Goal: Task Accomplishment & Management: Complete application form

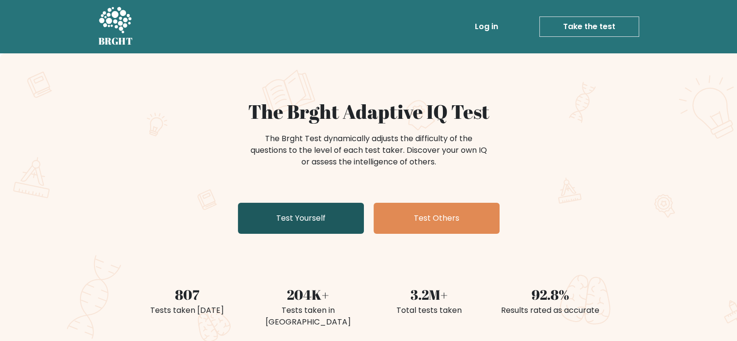
click at [313, 220] on link "Test Yourself" at bounding box center [301, 218] width 126 height 31
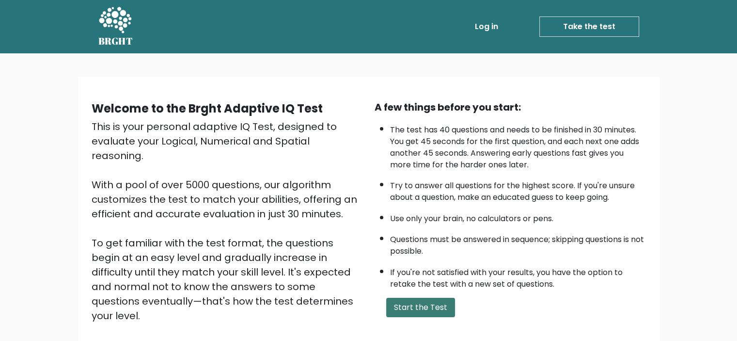
click at [426, 298] on button "Start the Test" at bounding box center [420, 307] width 69 height 19
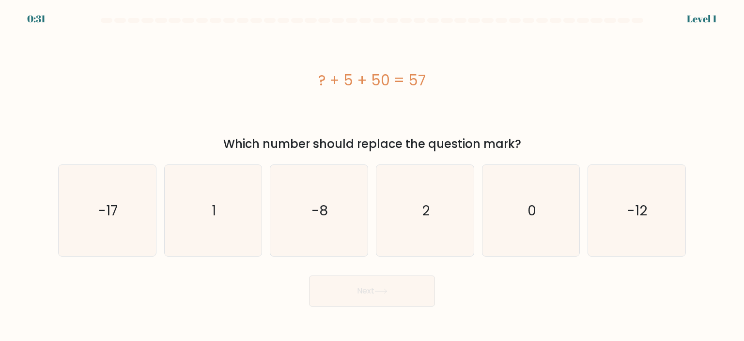
drag, startPoint x: 625, startPoint y: 97, endPoint x: 614, endPoint y: 104, distance: 13.3
click at [625, 96] on div "? + 5 + 50 = 57" at bounding box center [372, 80] width 628 height 102
click at [635, 102] on div "? + 5 + 50 = 57" at bounding box center [372, 80] width 628 height 102
click at [407, 213] on icon "2" at bounding box center [424, 210] width 91 height 91
click at [373, 175] on input "d. 2" at bounding box center [372, 173] width 0 height 5
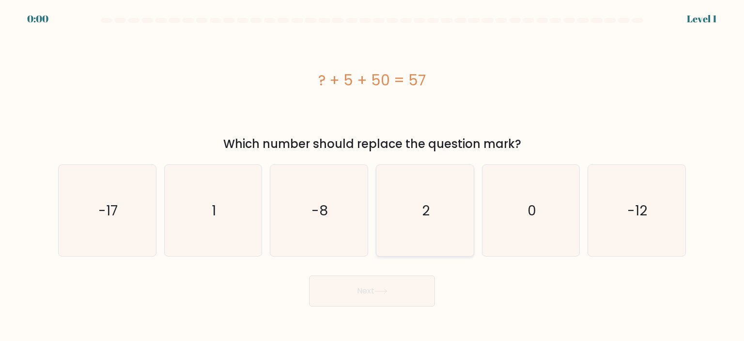
radio input "true"
click at [375, 298] on button "Next" at bounding box center [372, 290] width 126 height 31
click at [625, 86] on div "? + 13 = 32" at bounding box center [372, 80] width 628 height 22
click at [605, 108] on div "? + 13 = 32" at bounding box center [372, 80] width 628 height 102
click at [222, 230] on icon "19" at bounding box center [213, 210] width 91 height 91
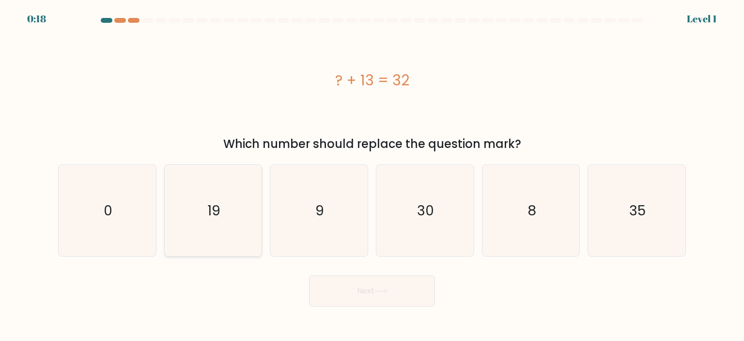
click at [372, 175] on input "b. 19" at bounding box center [372, 173] width 0 height 5
radio input "true"
click at [366, 290] on button "Next" at bounding box center [372, 290] width 126 height 31
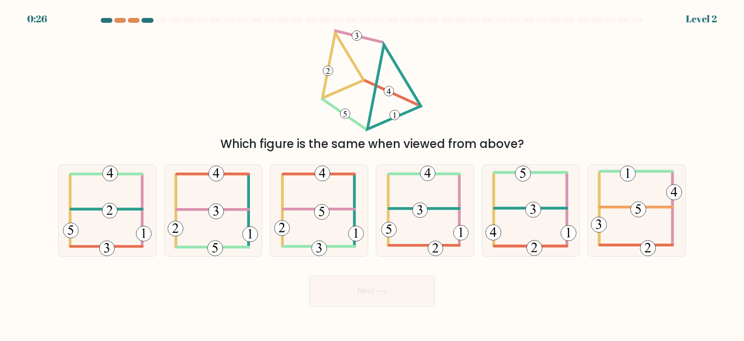
click at [629, 132] on div "Which figure is the same when viewed from above?" at bounding box center [372, 91] width 640 height 124
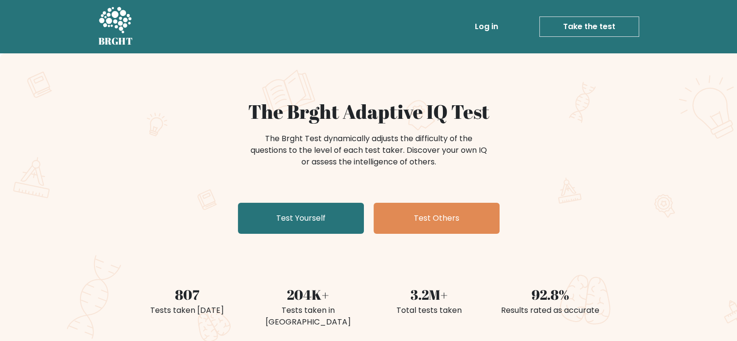
click at [579, 33] on link "Take the test" at bounding box center [589, 26] width 100 height 20
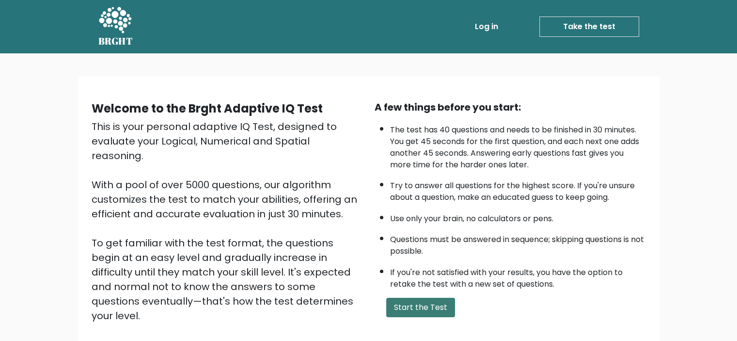
click at [419, 306] on button "Start the Test" at bounding box center [420, 307] width 69 height 19
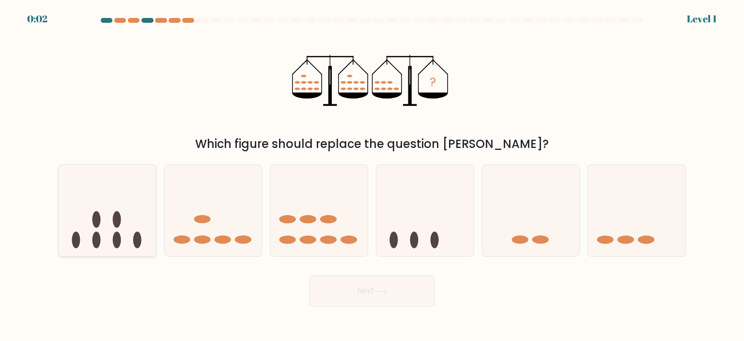
click at [120, 232] on icon at bounding box center [107, 210] width 97 height 80
click at [372, 175] on input "a." at bounding box center [372, 173] width 0 height 5
radio input "true"
click at [339, 282] on button "Next" at bounding box center [372, 290] width 126 height 31
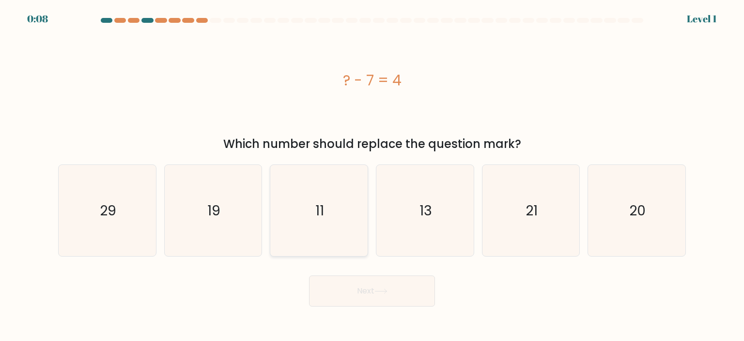
click at [321, 237] on icon "11" at bounding box center [318, 210] width 91 height 91
click at [372, 175] on input "c. 11" at bounding box center [372, 173] width 0 height 5
radio input "true"
click at [350, 292] on button "Next" at bounding box center [372, 290] width 126 height 31
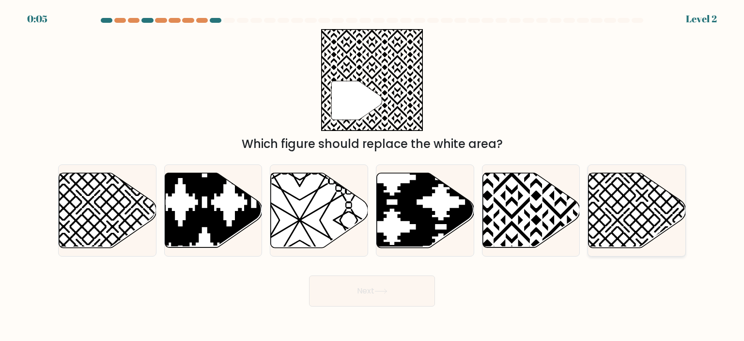
click at [611, 221] on icon at bounding box center [667, 171] width 196 height 196
click at [373, 175] on input "f." at bounding box center [372, 173] width 0 height 5
radio input "true"
click at [406, 293] on button "Next" at bounding box center [372, 290] width 126 height 31
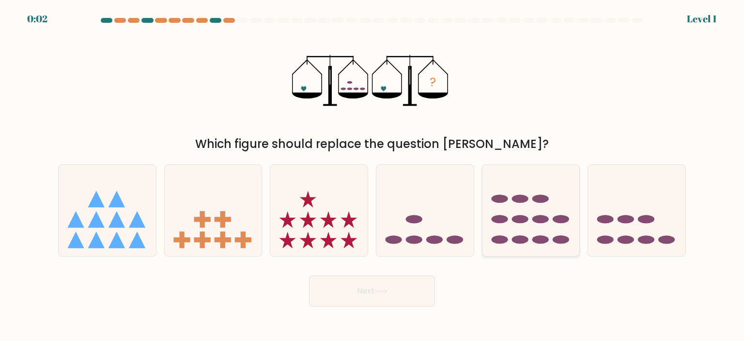
click at [527, 216] on icon at bounding box center [531, 210] width 97 height 80
click at [373, 175] on input "e." at bounding box center [372, 173] width 0 height 5
radio input "true"
click at [404, 290] on button "Next" at bounding box center [372, 290] width 126 height 31
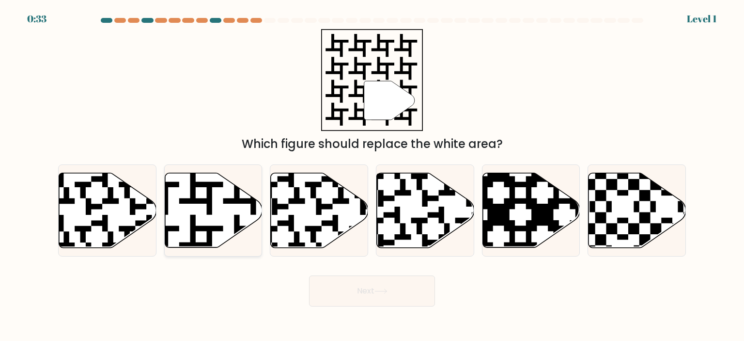
click at [236, 197] on icon at bounding box center [179, 170] width 176 height 176
click at [372, 175] on input "b." at bounding box center [372, 173] width 0 height 5
radio input "true"
click at [361, 294] on button "Next" at bounding box center [372, 290] width 126 height 31
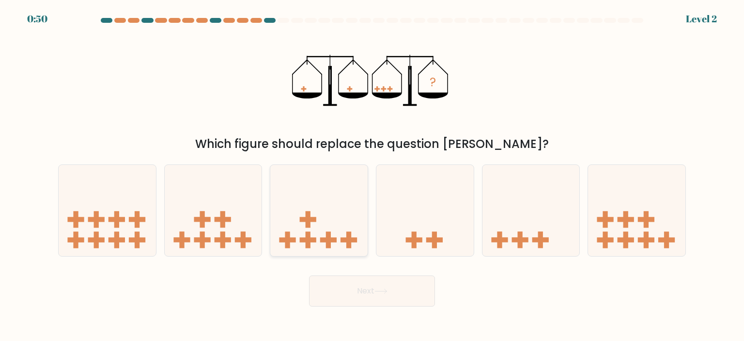
click at [340, 240] on icon at bounding box center [318, 210] width 97 height 80
click at [372, 175] on input "c." at bounding box center [372, 173] width 0 height 5
radio input "true"
click at [368, 296] on button "Next" at bounding box center [372, 290] width 126 height 31
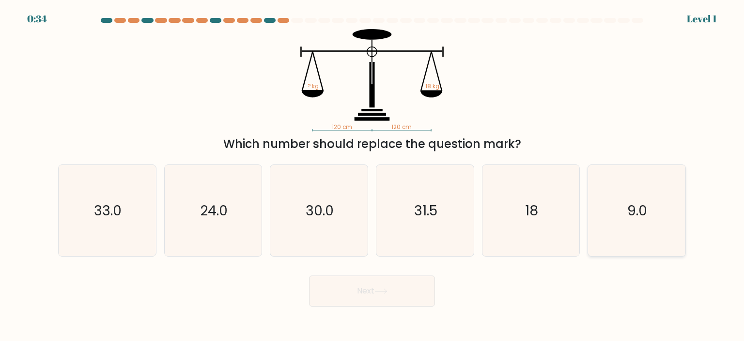
click at [596, 201] on icon "9.0" at bounding box center [636, 210] width 91 height 91
click at [373, 175] on input "f. 9.0" at bounding box center [372, 173] width 0 height 5
radio input "true"
click at [416, 290] on button "Next" at bounding box center [372, 290] width 126 height 31
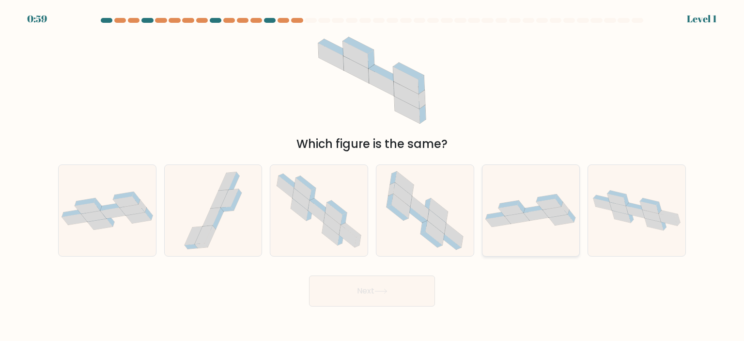
click at [543, 205] on icon at bounding box center [549, 204] width 25 height 11
click at [373, 175] on input "e." at bounding box center [372, 173] width 0 height 5
radio input "true"
click at [413, 295] on button "Next" at bounding box center [372, 290] width 126 height 31
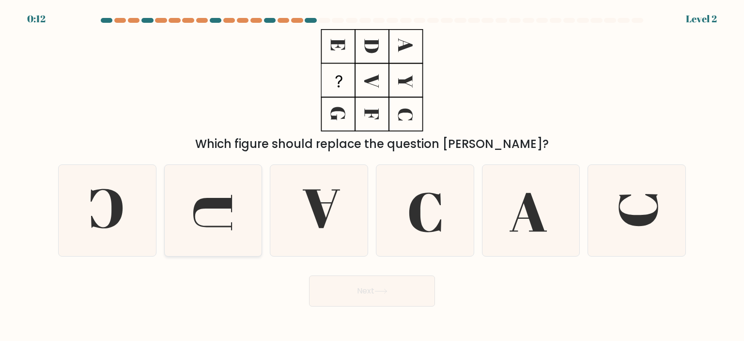
click at [241, 219] on icon at bounding box center [213, 210] width 91 height 91
click at [372, 175] on input "b." at bounding box center [372, 173] width 0 height 5
radio input "true"
click at [382, 289] on icon at bounding box center [381, 290] width 13 height 5
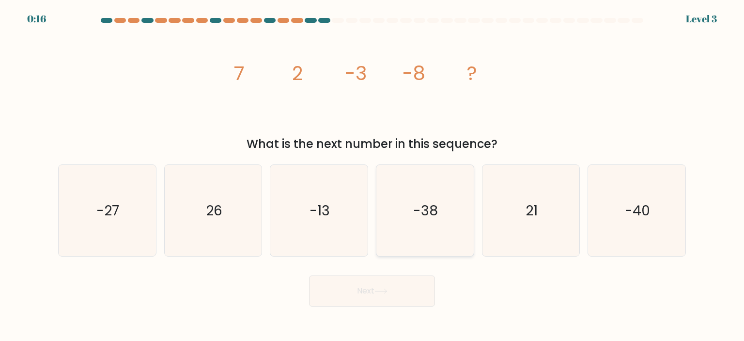
click at [440, 208] on icon "-38" at bounding box center [424, 210] width 91 height 91
click at [373, 175] on input "d. -38" at bounding box center [372, 173] width 0 height 5
radio input "true"
click at [110, 239] on icon "-27" at bounding box center [107, 210] width 91 height 91
click at [372, 175] on input "a. -27" at bounding box center [372, 173] width 0 height 5
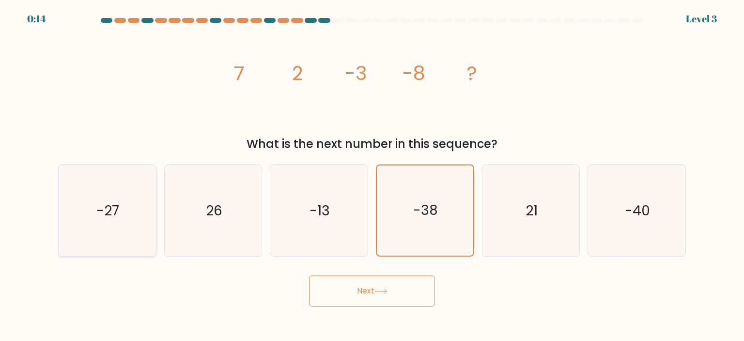
radio input "true"
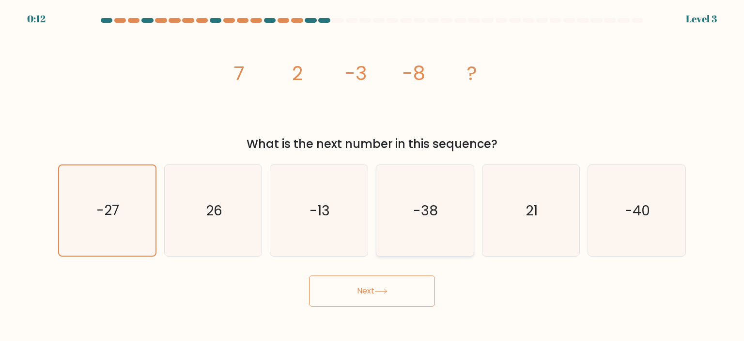
click at [395, 235] on icon "-38" at bounding box center [424, 210] width 91 height 91
click at [373, 175] on input "d. -38" at bounding box center [372, 173] width 0 height 5
radio input "true"
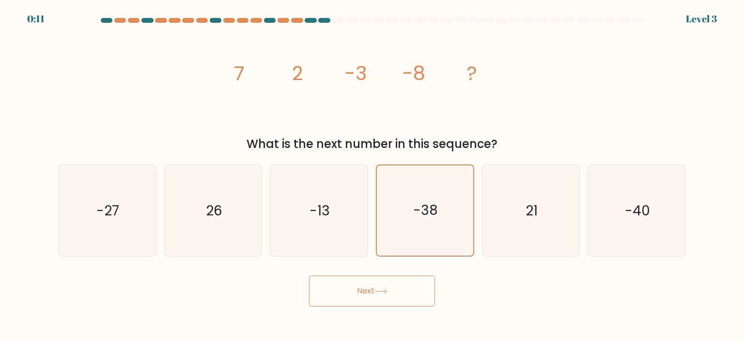
click at [357, 298] on button "Next" at bounding box center [372, 290] width 126 height 31
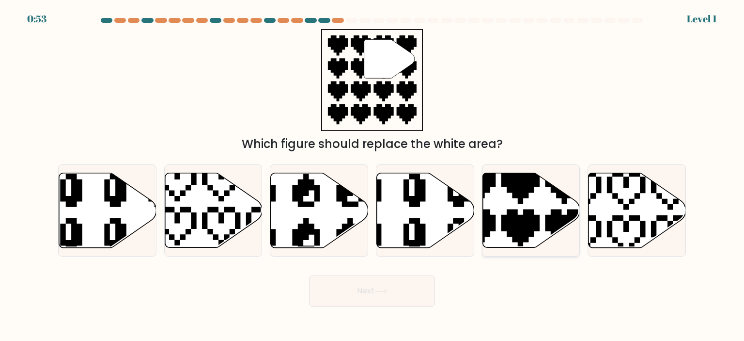
click at [513, 200] on icon at bounding box center [531, 210] width 97 height 75
click at [373, 175] on input "e." at bounding box center [372, 173] width 0 height 5
radio input "true"
click at [364, 297] on button "Next" at bounding box center [372, 290] width 126 height 31
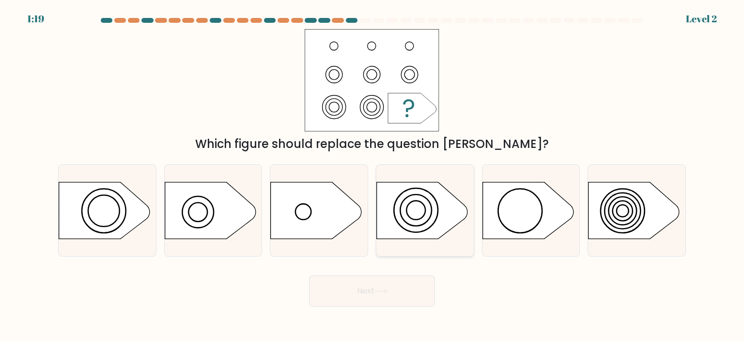
click at [411, 216] on icon at bounding box center [422, 210] width 91 height 57
click at [373, 175] on input "d." at bounding box center [372, 173] width 0 height 5
radio input "true"
click at [392, 293] on button "Next" at bounding box center [372, 290] width 126 height 31
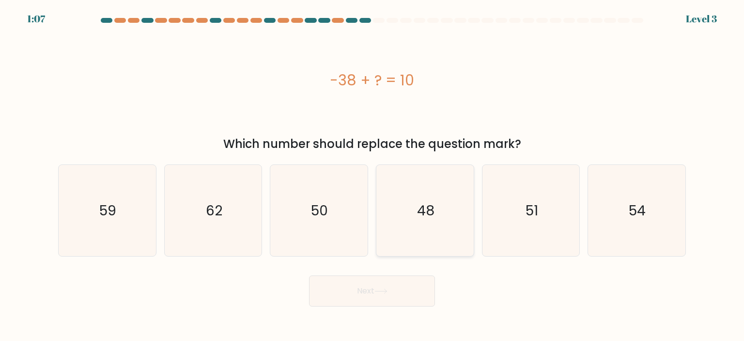
click at [416, 186] on icon "48" at bounding box center [424, 210] width 91 height 91
click at [373, 175] on input "d. 48" at bounding box center [372, 173] width 0 height 5
radio input "true"
click at [385, 297] on button "Next" at bounding box center [372, 290] width 126 height 31
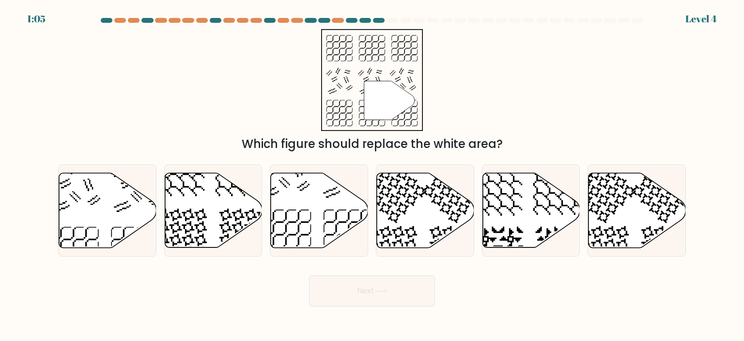
click at [379, 286] on button "Next" at bounding box center [372, 290] width 126 height 31
click at [279, 213] on icon at bounding box center [319, 210] width 97 height 75
click at [372, 175] on input "c." at bounding box center [372, 173] width 0 height 5
radio input "true"
click at [380, 295] on button "Next" at bounding box center [372, 290] width 126 height 31
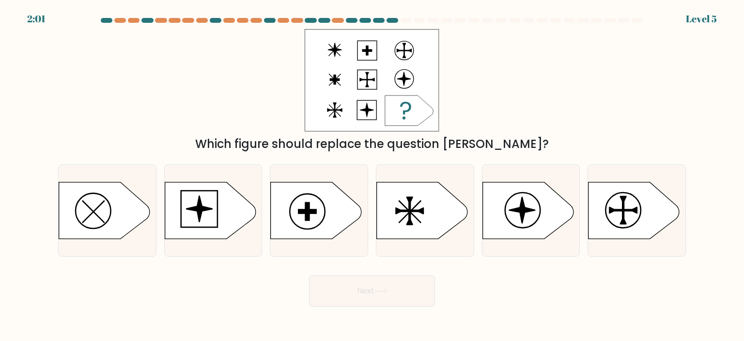
click at [482, 116] on div "Which figure should replace the question mark?" at bounding box center [372, 91] width 640 height 124
click at [412, 117] on icon at bounding box center [409, 110] width 48 height 30
click at [423, 121] on icon at bounding box center [409, 110] width 48 height 30
click at [398, 219] on icon at bounding box center [422, 210] width 91 height 57
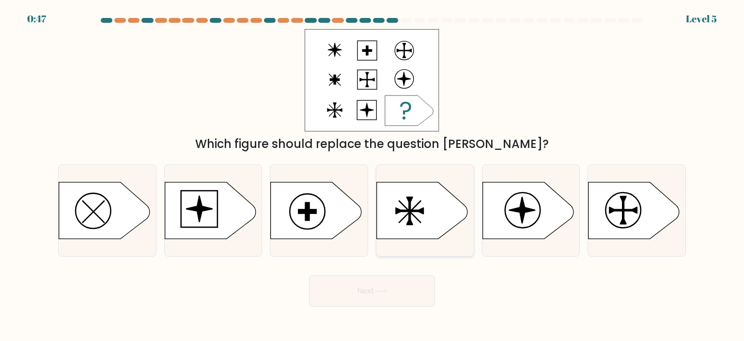
click at [373, 175] on input "d." at bounding box center [372, 173] width 0 height 5
radio input "true"
click at [394, 292] on button "Next" at bounding box center [372, 290] width 126 height 31
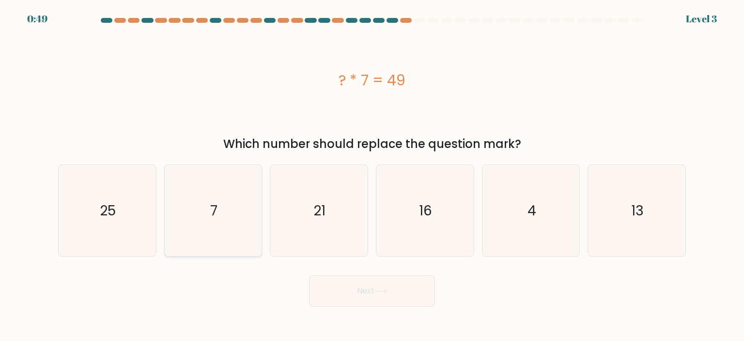
click at [222, 200] on icon "7" at bounding box center [213, 210] width 91 height 91
click at [372, 175] on input "b. 7" at bounding box center [372, 173] width 0 height 5
radio input "true"
click at [389, 301] on button "Next" at bounding box center [372, 290] width 126 height 31
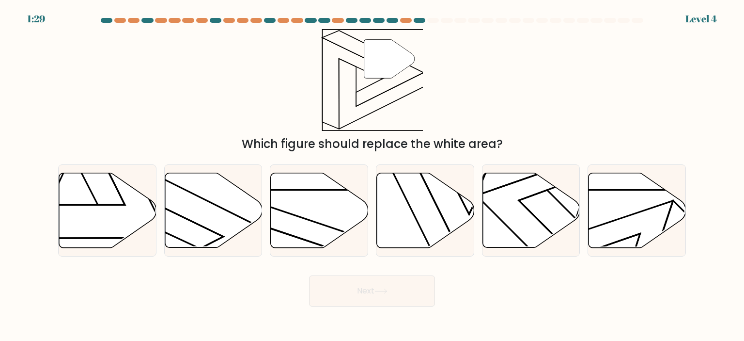
click at [387, 82] on icon """ at bounding box center [372, 80] width 102 height 102
click at [386, 85] on icon """ at bounding box center [372, 80] width 102 height 102
click at [213, 223] on icon at bounding box center [213, 210] width 97 height 75
click at [372, 175] on input "b." at bounding box center [372, 173] width 0 height 5
radio input "true"
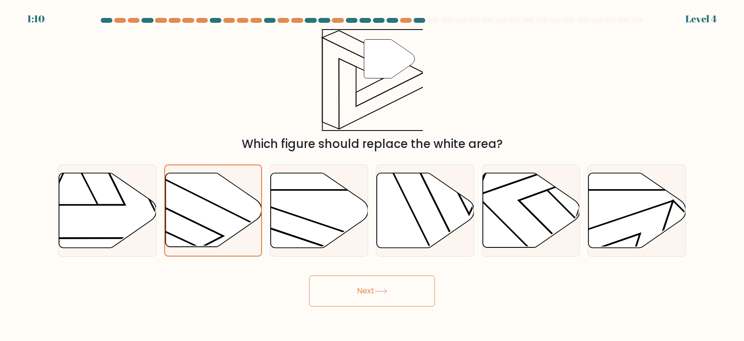
click at [364, 288] on button "Next" at bounding box center [372, 290] width 126 height 31
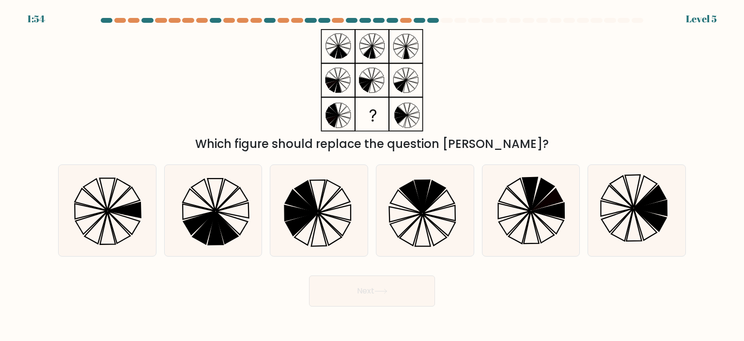
click at [381, 132] on div "Which figure should replace the question mark?" at bounding box center [372, 91] width 640 height 124
click at [292, 143] on div "Which figure should replace the question mark?" at bounding box center [372, 143] width 616 height 17
click at [309, 210] on icon at bounding box center [301, 213] width 32 height 16
click at [372, 175] on input "c." at bounding box center [372, 173] width 0 height 5
radio input "true"
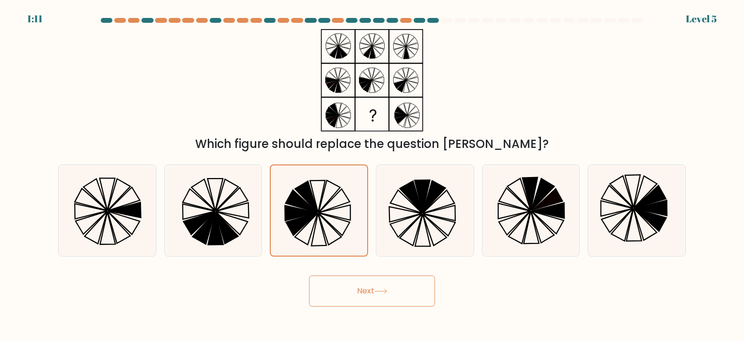
click at [352, 293] on button "Next" at bounding box center [372, 290] width 126 height 31
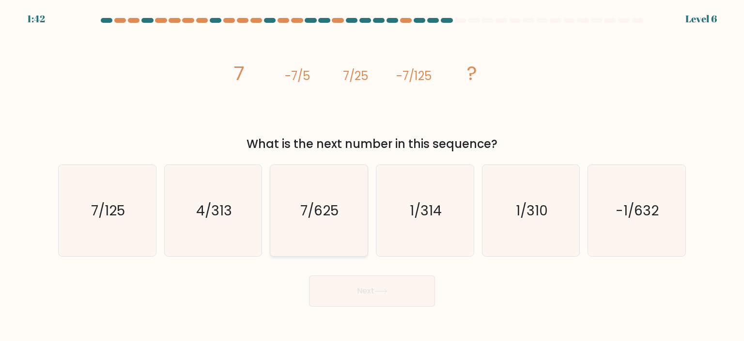
click at [312, 249] on icon "7/625" at bounding box center [318, 210] width 91 height 91
click at [372, 175] on input "c. 7/625" at bounding box center [372, 173] width 0 height 5
radio input "true"
click at [369, 296] on button "Next" at bounding box center [372, 290] width 126 height 31
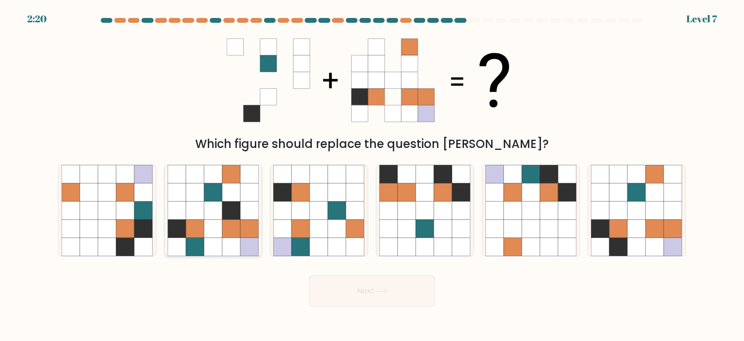
click at [197, 245] on icon at bounding box center [195, 246] width 18 height 18
click at [372, 175] on input "b." at bounding box center [372, 173] width 0 height 5
radio input "true"
click at [347, 290] on button "Next" at bounding box center [372, 290] width 126 height 31
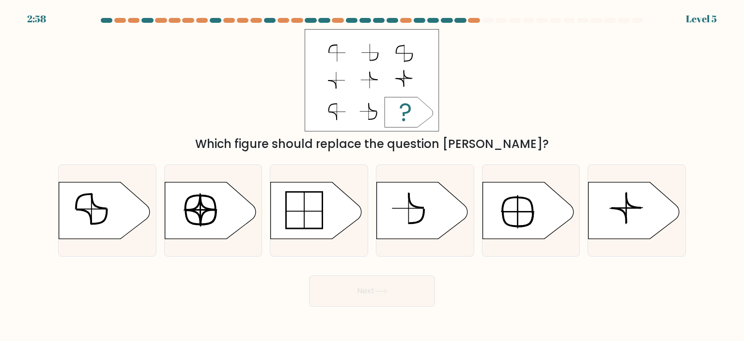
click at [260, 293] on div "Next" at bounding box center [372, 287] width 640 height 38
click at [264, 148] on div "Which figure should replace the question mark?" at bounding box center [372, 143] width 616 height 17
click at [265, 151] on div "Which figure should replace the question mark?" at bounding box center [372, 143] width 616 height 17
click at [126, 207] on icon at bounding box center [104, 210] width 91 height 57
click at [372, 175] on input "a." at bounding box center [372, 173] width 0 height 5
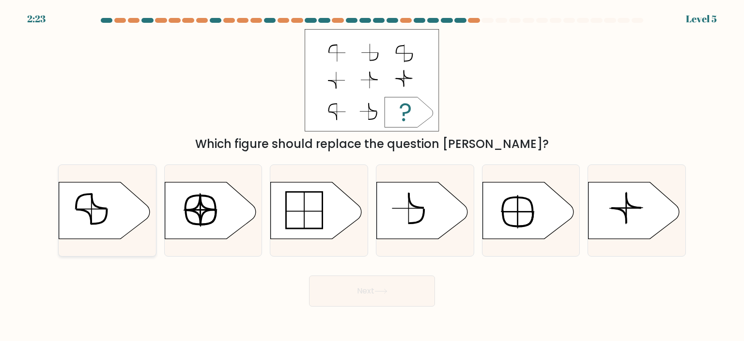
radio input "true"
click at [212, 202] on icon at bounding box center [210, 210] width 91 height 57
click at [372, 175] on input "b." at bounding box center [372, 173] width 0 height 5
radio input "true"
click at [269, 137] on div "Which figure should replace the question mark?" at bounding box center [372, 143] width 616 height 17
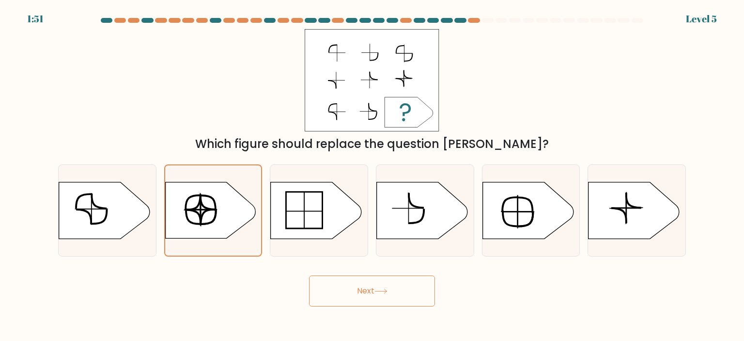
click at [365, 296] on button "Next" at bounding box center [372, 290] width 126 height 31
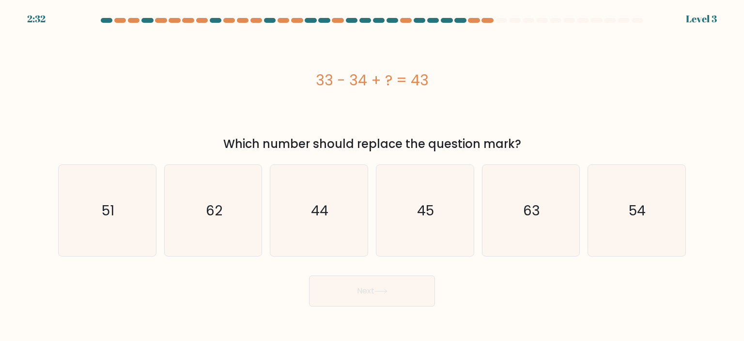
click at [384, 140] on div "Which number should replace the question mark?" at bounding box center [372, 143] width 616 height 17
click at [350, 226] on icon "44" at bounding box center [318, 210] width 91 height 91
click at [372, 175] on input "c. 44" at bounding box center [372, 173] width 0 height 5
radio input "true"
click at [361, 286] on button "Next" at bounding box center [372, 290] width 126 height 31
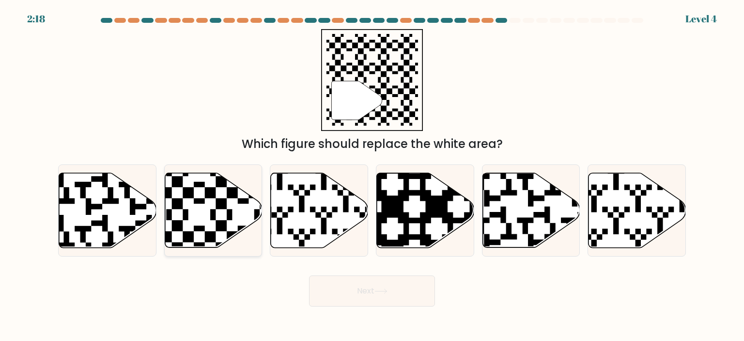
click at [221, 202] on icon at bounding box center [243, 170] width 176 height 176
click at [372, 175] on input "b." at bounding box center [372, 173] width 0 height 5
radio input "true"
click at [376, 299] on button "Next" at bounding box center [372, 290] width 126 height 31
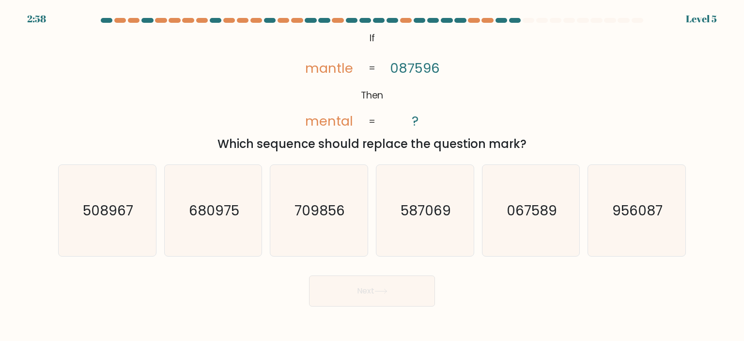
click at [304, 108] on icon "@import url('https://fonts.googleapis.com/css?family=Abril+Fatface:400,100,100i…" at bounding box center [372, 80] width 166 height 102
click at [527, 205] on text "067589" at bounding box center [532, 210] width 50 height 19
click at [373, 175] on input "e. 067589" at bounding box center [372, 173] width 0 height 5
radio input "true"
click at [411, 290] on button "Next" at bounding box center [372, 290] width 126 height 31
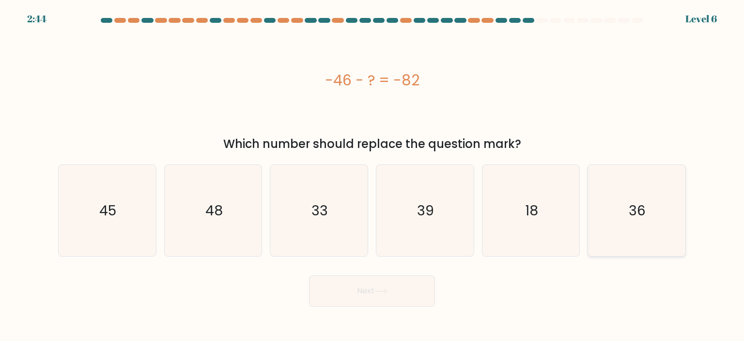
click at [616, 222] on icon "36" at bounding box center [636, 210] width 91 height 91
click at [373, 175] on input "f. 36" at bounding box center [372, 173] width 0 height 5
radio input "true"
click at [376, 295] on button "Next" at bounding box center [372, 290] width 126 height 31
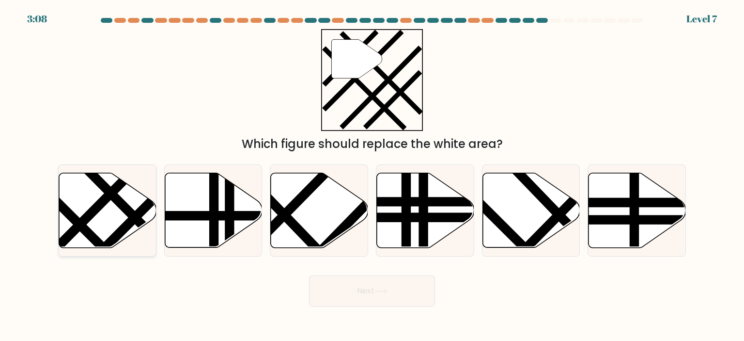
click at [72, 222] on line at bounding box center [122, 266] width 156 height 155
click at [372, 175] on input "a." at bounding box center [372, 173] width 0 height 5
radio input "true"
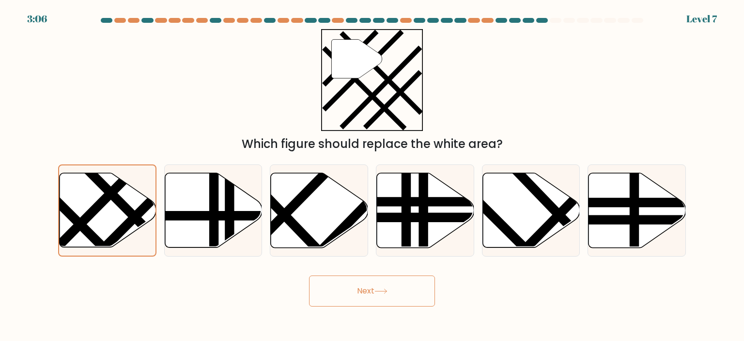
click at [379, 301] on button "Next" at bounding box center [372, 290] width 126 height 31
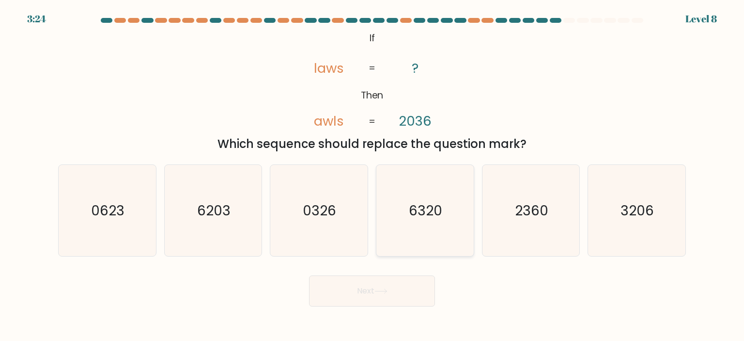
click at [427, 227] on icon "6320" at bounding box center [424, 210] width 91 height 91
click at [373, 175] on input "d. 6320" at bounding box center [372, 173] width 0 height 5
radio input "true"
click at [399, 287] on button "Next" at bounding box center [372, 290] width 126 height 31
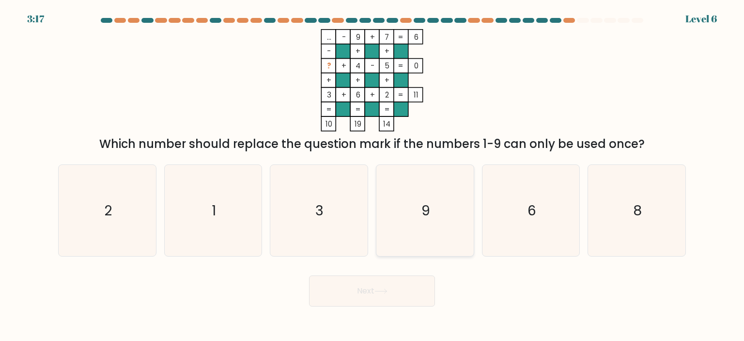
click at [446, 228] on icon "9" at bounding box center [424, 210] width 91 height 91
click at [373, 175] on input "d. 9" at bounding box center [372, 173] width 0 height 5
radio input "true"
click at [371, 295] on button "Next" at bounding box center [372, 290] width 126 height 31
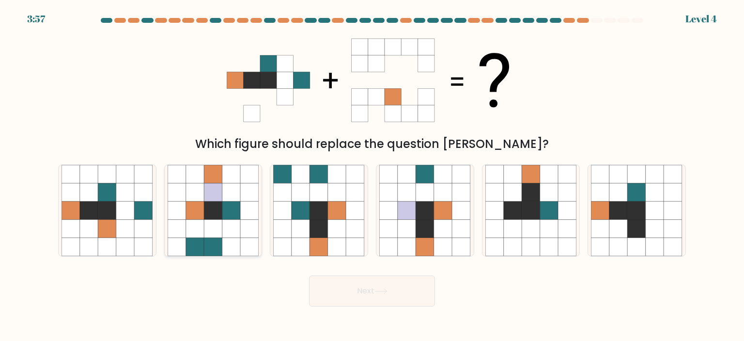
click at [245, 229] on icon at bounding box center [249, 229] width 18 height 18
click at [372, 175] on input "b." at bounding box center [372, 173] width 0 height 5
radio input "true"
click at [366, 281] on button "Next" at bounding box center [372, 290] width 126 height 31
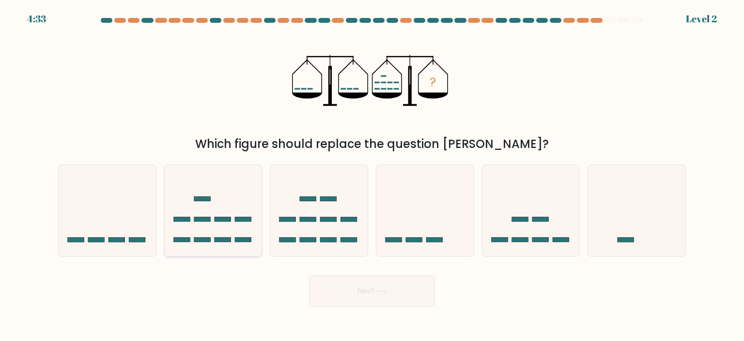
click at [260, 168] on div at bounding box center [213, 210] width 98 height 92
click at [372, 171] on input "b." at bounding box center [372, 173] width 0 height 5
radio input "true"
click at [388, 301] on button "Next" at bounding box center [372, 290] width 126 height 31
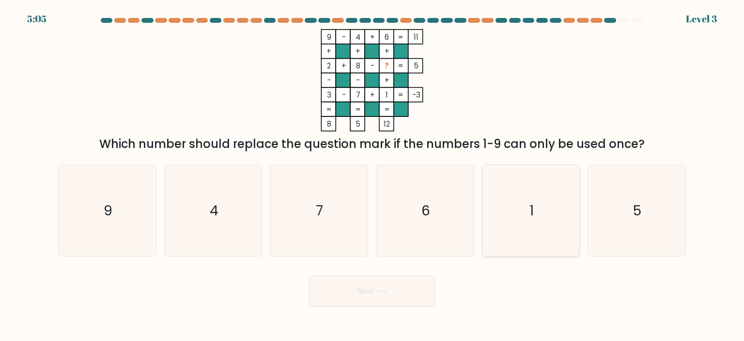
click at [558, 221] on icon "1" at bounding box center [531, 210] width 91 height 91
click at [373, 175] on input "e. 1" at bounding box center [372, 173] width 0 height 5
radio input "true"
click at [422, 292] on button "Next" at bounding box center [372, 290] width 126 height 31
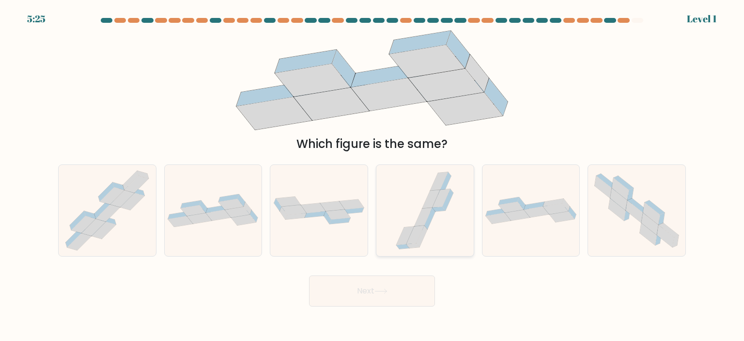
click at [419, 200] on icon at bounding box center [425, 210] width 68 height 91
click at [373, 175] on input "d." at bounding box center [372, 173] width 0 height 5
radio input "true"
click at [416, 294] on button "Next" at bounding box center [372, 290] width 126 height 31
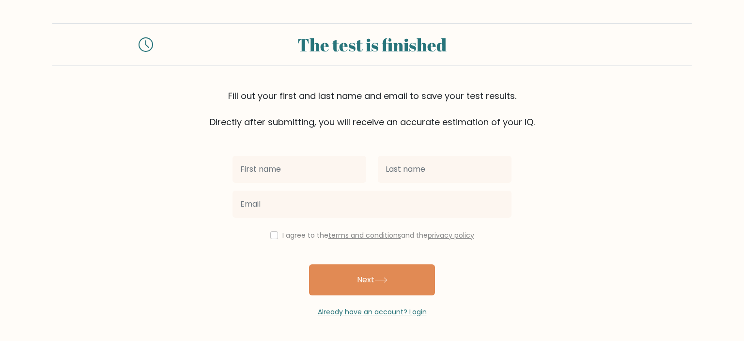
click at [279, 176] on input "text" at bounding box center [300, 169] width 134 height 27
type input "[PERSON_NAME]"
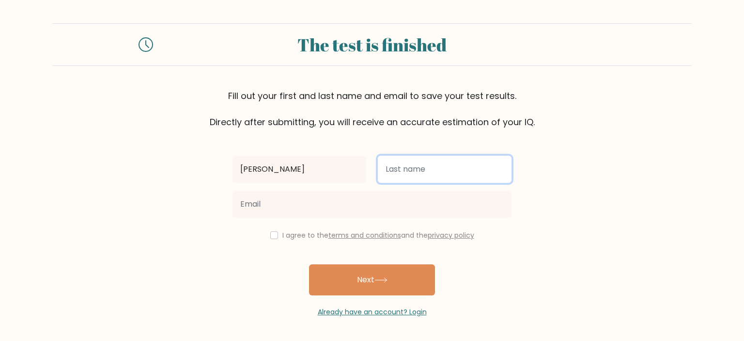
click at [401, 170] on input "text" at bounding box center [445, 169] width 134 height 27
type input "Abao"
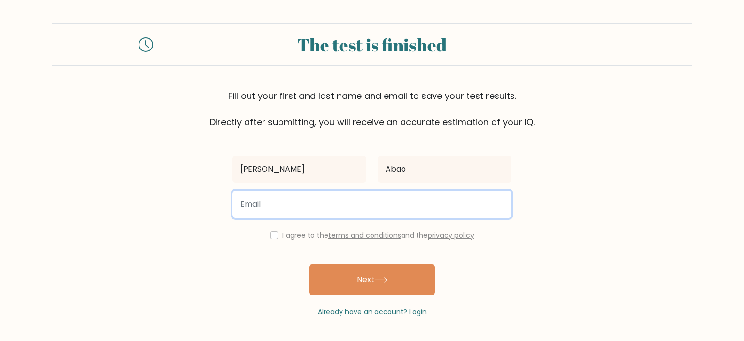
click at [310, 204] on input "email" at bounding box center [372, 203] width 279 height 27
type input "hyacenth105@gmail.com"
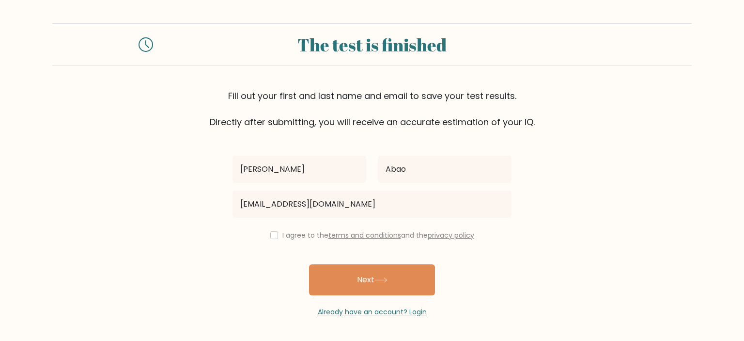
click at [267, 232] on div "I agree to the terms and conditions and the privacy policy" at bounding box center [372, 235] width 291 height 12
click at [275, 238] on div "I agree to the terms and conditions and the privacy policy" at bounding box center [372, 235] width 291 height 12
click at [272, 238] on div "I agree to the terms and conditions and the privacy policy" at bounding box center [372, 235] width 291 height 12
click at [271, 237] on input "checkbox" at bounding box center [274, 235] width 8 height 8
checkbox input "true"
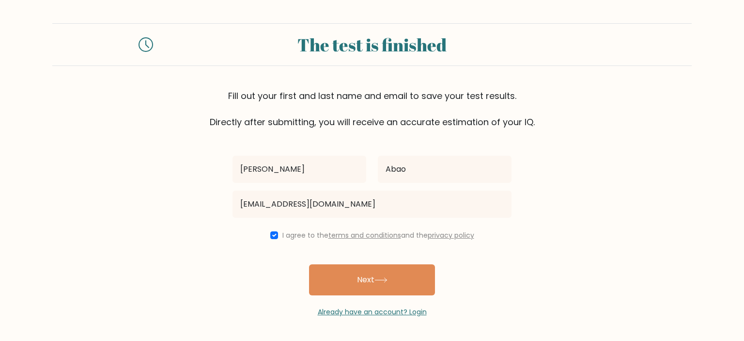
drag, startPoint x: 343, startPoint y: 278, endPoint x: 352, endPoint y: 286, distance: 12.3
click at [345, 278] on button "Next" at bounding box center [372, 279] width 126 height 31
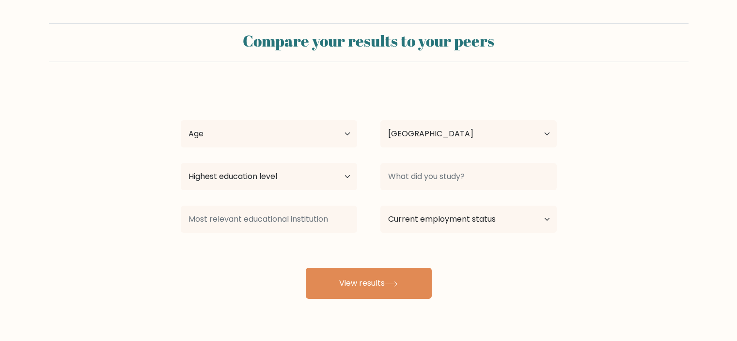
select select "PH"
click at [265, 151] on div "Hyacenth [PERSON_NAME] Age Under [DEMOGRAPHIC_DATA] [DEMOGRAPHIC_DATA] [DEMOGRA…" at bounding box center [369, 191] width 388 height 213
click at [265, 141] on select "Age Under [DEMOGRAPHIC_DATA] [DEMOGRAPHIC_DATA] [DEMOGRAPHIC_DATA] [DEMOGRAPHIC…" at bounding box center [269, 133] width 176 height 27
select select "18_24"
click at [181, 120] on select "Age Under [DEMOGRAPHIC_DATA] [DEMOGRAPHIC_DATA] [DEMOGRAPHIC_DATA] [DEMOGRAPHIC…" at bounding box center [269, 133] width 176 height 27
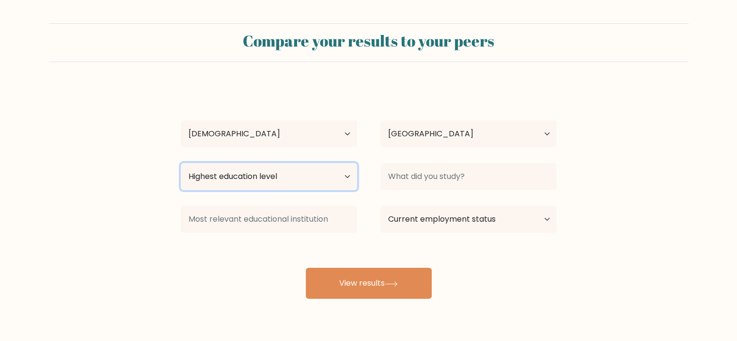
click at [247, 174] on select "Highest education level No schooling Primary Lower Secondary Upper Secondary Oc…" at bounding box center [269, 176] width 176 height 27
select select "bachelors_degree"
click at [181, 163] on select "Highest education level No schooling Primary Lower Secondary Upper Secondary Oc…" at bounding box center [269, 176] width 176 height 27
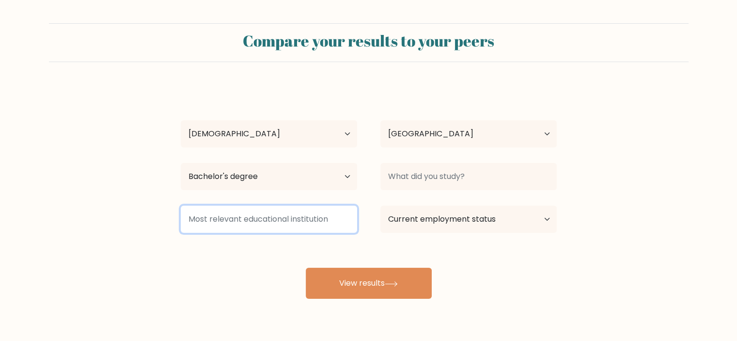
click at [229, 215] on input at bounding box center [269, 218] width 176 height 27
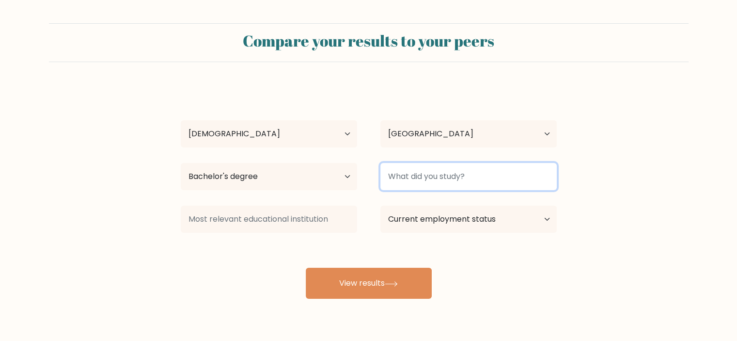
click at [432, 174] on input at bounding box center [468, 176] width 176 height 27
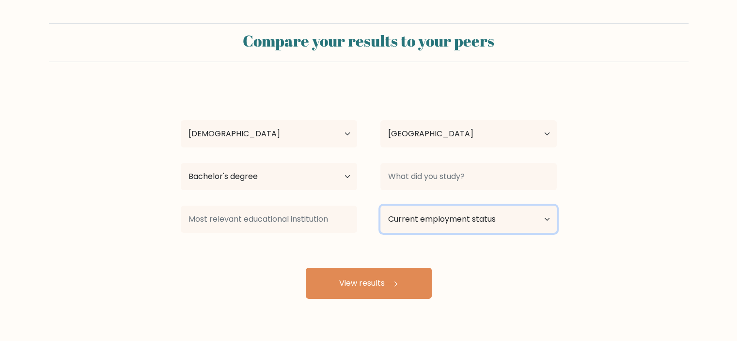
click at [437, 224] on select "Current employment status Employed Student Retired Other / prefer not to answer" at bounding box center [468, 218] width 176 height 27
select select "other"
click at [380, 205] on select "Current employment status Employed Student Retired Other / prefer not to answer" at bounding box center [468, 218] width 176 height 27
click at [456, 216] on select "Current employment status Employed Student Retired Other / prefer not to answer" at bounding box center [468, 218] width 176 height 27
click at [380, 205] on select "Current employment status Employed Student Retired Other / prefer not to answer" at bounding box center [468, 218] width 176 height 27
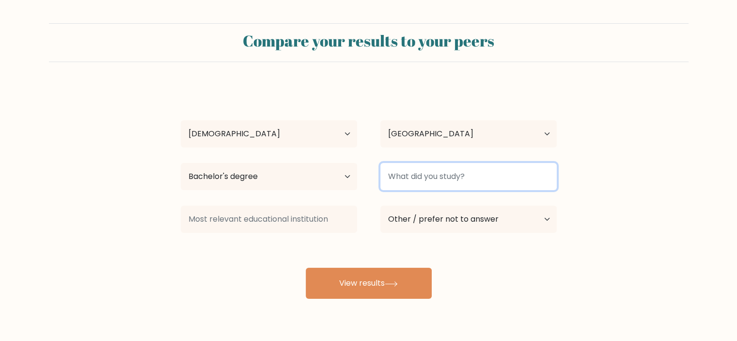
click at [430, 180] on input at bounding box center [468, 176] width 176 height 27
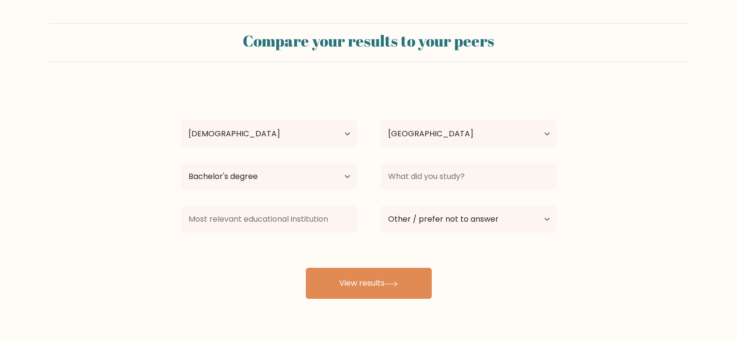
click at [656, 106] on form "Compare your results to your peers Hyacenth Ke Abao Age Under 18 years old 18-2…" at bounding box center [368, 160] width 737 height 275
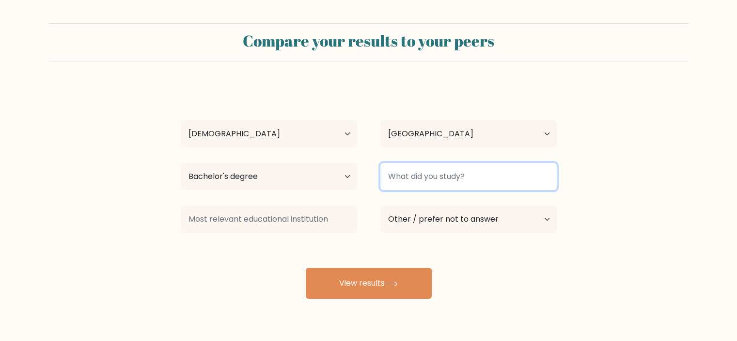
click at [434, 177] on input at bounding box center [468, 176] width 176 height 27
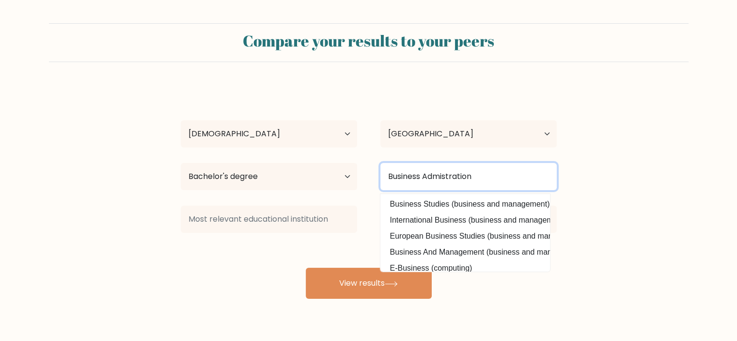
type input "Business Admistration"
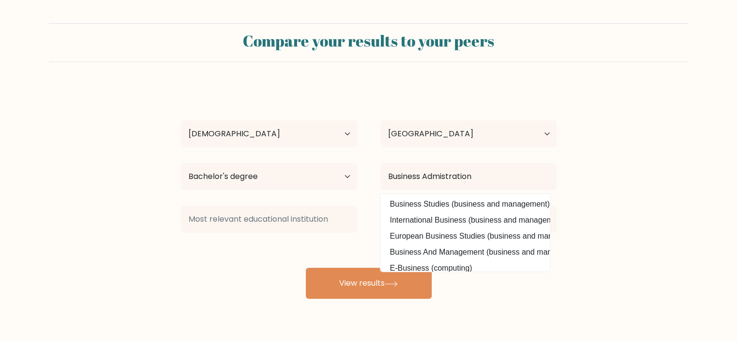
click at [600, 159] on form "Compare your results to your peers Hyacenth Ke Abao Age Under 18 years old 18-2…" at bounding box center [368, 160] width 737 height 275
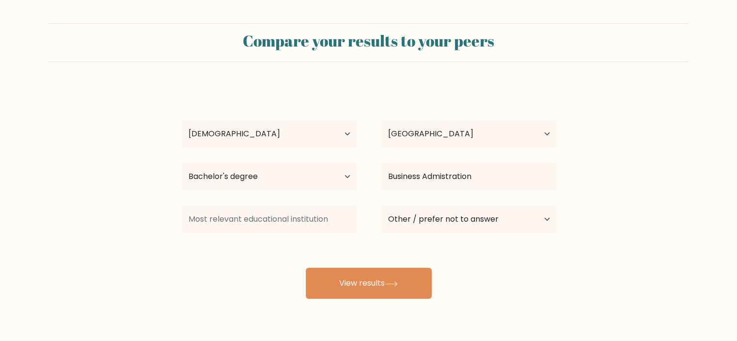
scroll to position [27, 0]
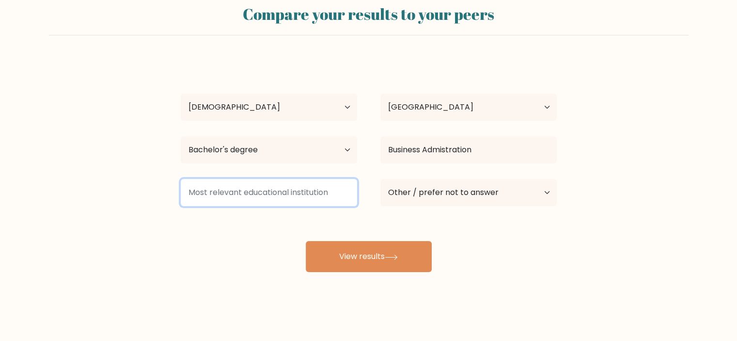
click at [248, 193] on input at bounding box center [269, 192] width 176 height 27
drag, startPoint x: 332, startPoint y: 190, endPoint x: 212, endPoint y: 165, distance: 122.4
click at [212, 165] on div "Hyacenth Ke Abao Age Under 18 years old 18-24 years old 25-34 years old 35-44 y…" at bounding box center [369, 165] width 388 height 213
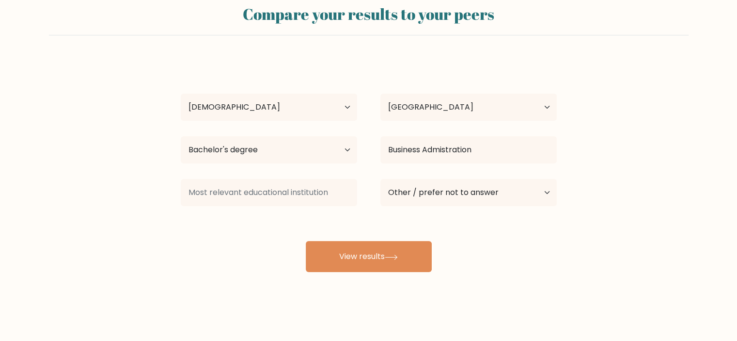
click at [631, 151] on form "Compare your results to your peers Hyacenth Ke Abao Age Under 18 years old 18-2…" at bounding box center [368, 134] width 737 height 275
click at [674, 163] on form "Compare your results to your peers Hyacenth Ke Abao Age Under 18 years old 18-2…" at bounding box center [368, 134] width 737 height 275
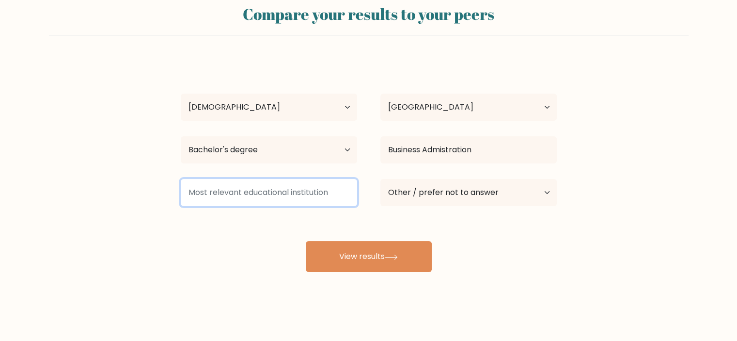
click at [287, 198] on input at bounding box center [269, 192] width 176 height 27
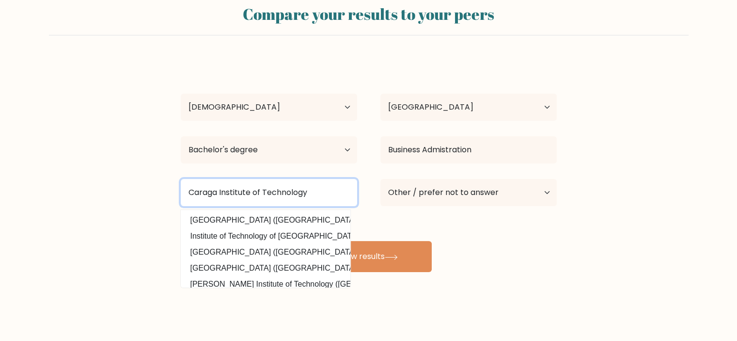
click at [335, 205] on input "Caraga Institute of Technology" at bounding box center [269, 192] width 176 height 27
type input "Caraga Institute of Technology"
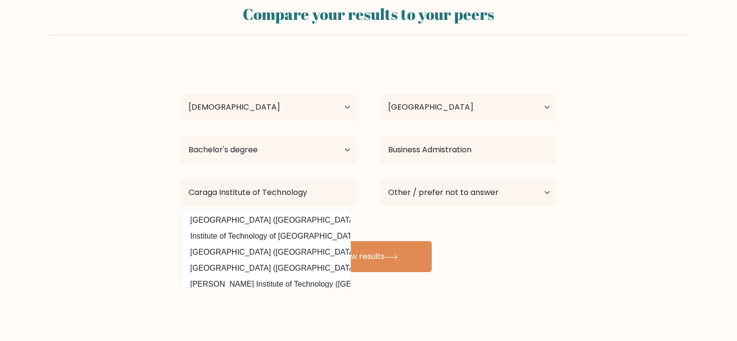
click at [452, 232] on div "Hyacenth Ke Abao Age Under 18 years old 18-24 years old 25-34 years old 35-44 y…" at bounding box center [369, 165] width 388 height 213
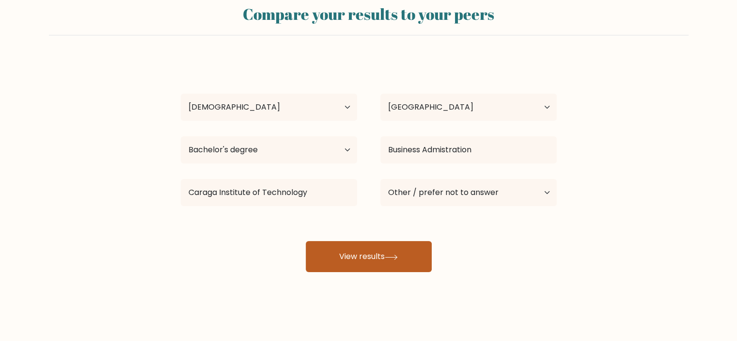
click at [345, 259] on button "View results" at bounding box center [369, 256] width 126 height 31
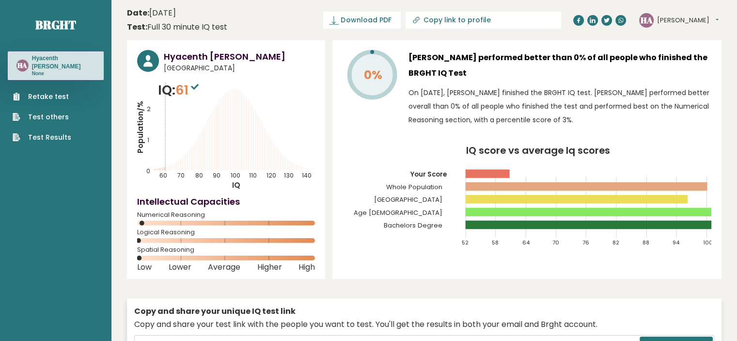
click at [218, 131] on icon "Population/% IQ 0 1 2 60 70 80 90 100 110 120 130 140" at bounding box center [226, 135] width 178 height 110
